Goal: Task Accomplishment & Management: Manage account settings

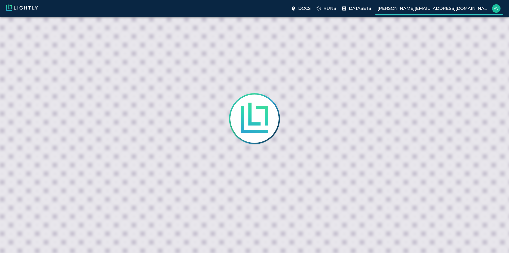
click at [488, 9] on p "avgustavo@alu.ufc.br" at bounding box center [433, 8] width 112 height 6
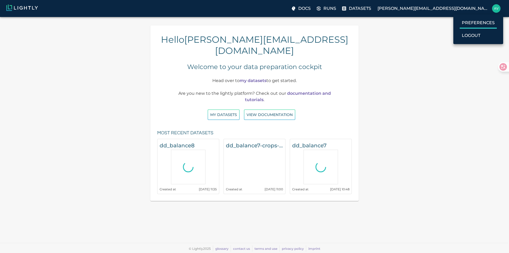
click at [481, 23] on p "Preferences" at bounding box center [478, 23] width 33 height 6
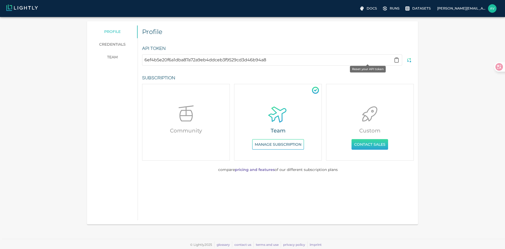
click at [406, 60] on icon "Reset your API token" at bounding box center [408, 59] width 5 height 5
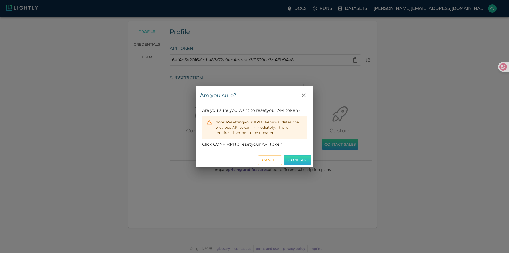
click at [299, 158] on button "Confirm" at bounding box center [297, 160] width 27 height 10
